Goal: Task Accomplishment & Management: Manage account settings

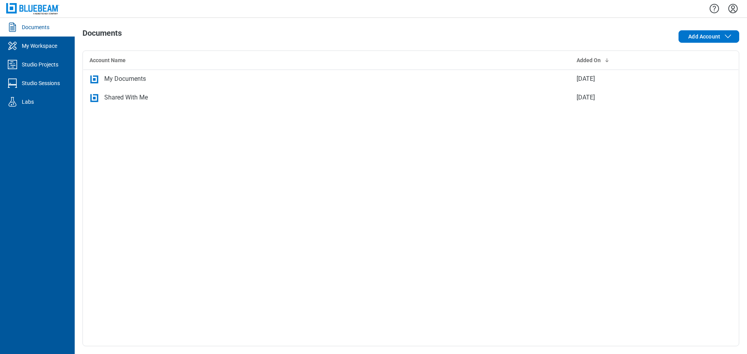
click at [39, 7] on img at bounding box center [32, 8] width 53 height 11
click at [50, 42] on div "My Workspace" at bounding box center [39, 46] width 35 height 8
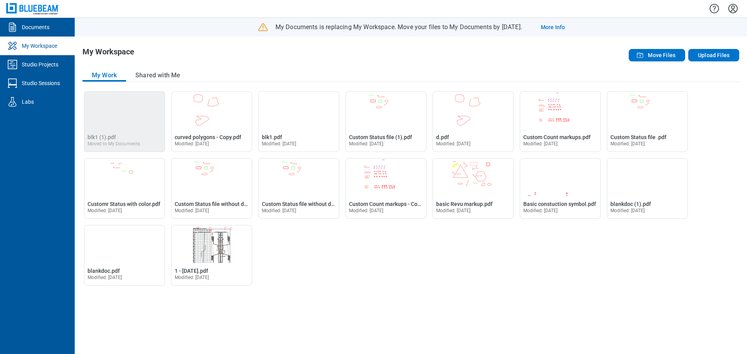
click at [40, 12] on img at bounding box center [32, 8] width 53 height 11
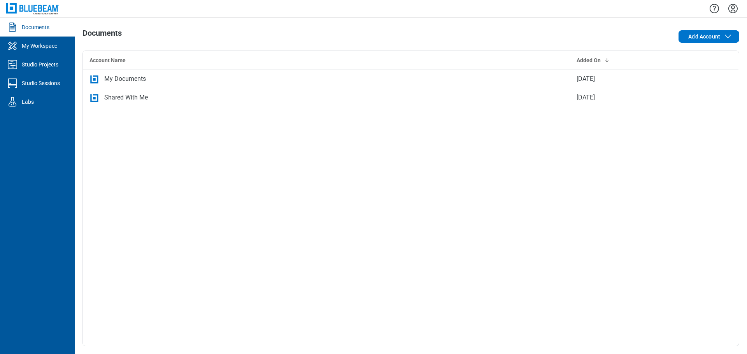
drag, startPoint x: 735, startPoint y: 7, endPoint x: 735, endPoint y: 15, distance: 7.4
click at [735, 8] on icon "Settings" at bounding box center [732, 8] width 9 height 9
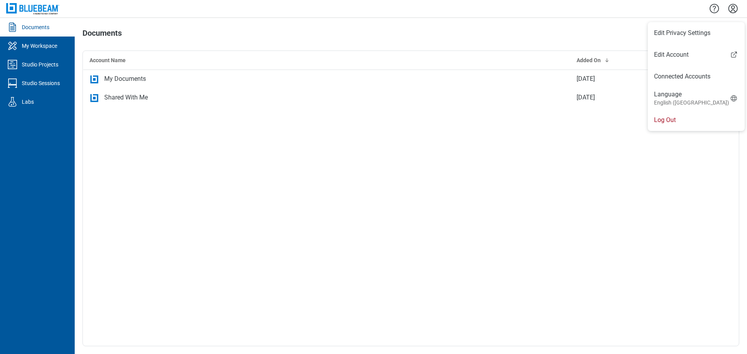
click at [679, 116] on li "Log Out" at bounding box center [696, 120] width 97 height 22
